Goal: Navigation & Orientation: Find specific page/section

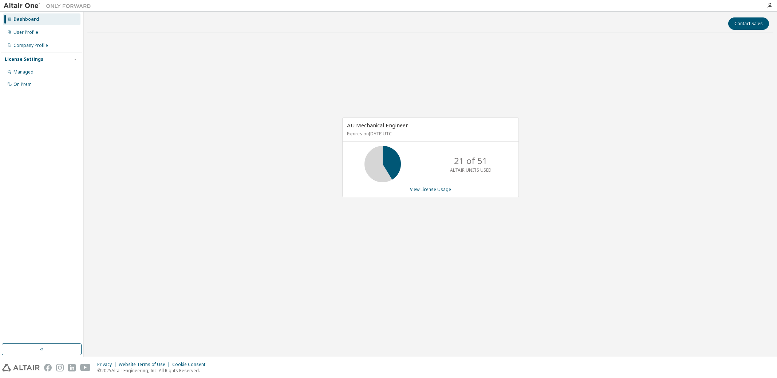
click at [191, 337] on div "Contact Sales AU Mechanical Engineer Expires on [DATE] UTC 21 of 51 ALTAIR UNIT…" at bounding box center [430, 184] width 686 height 338
click at [138, 172] on div "AU Mechanical Engineer Expires on [DATE] UTC 21 of 51 ALTAIR UNITS USED View Li…" at bounding box center [430, 161] width 686 height 246
